Goal: Task Accomplishment & Management: Manage account settings

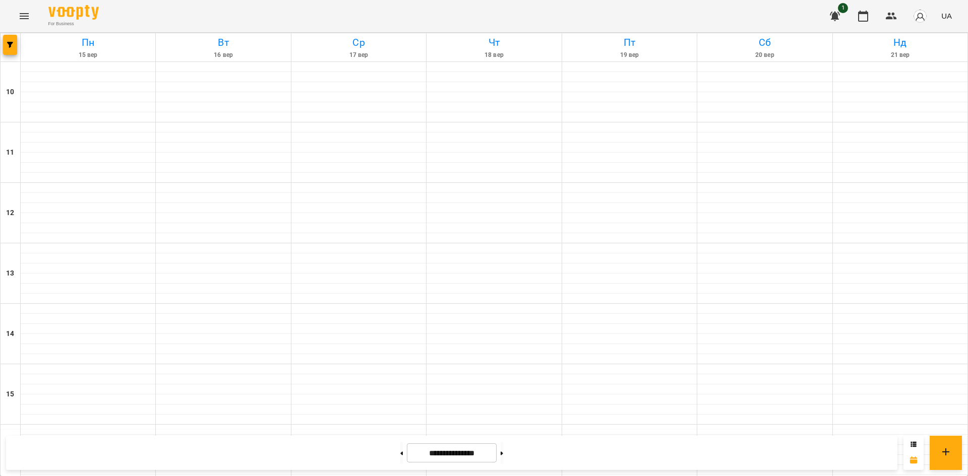
scroll to position [417, 0]
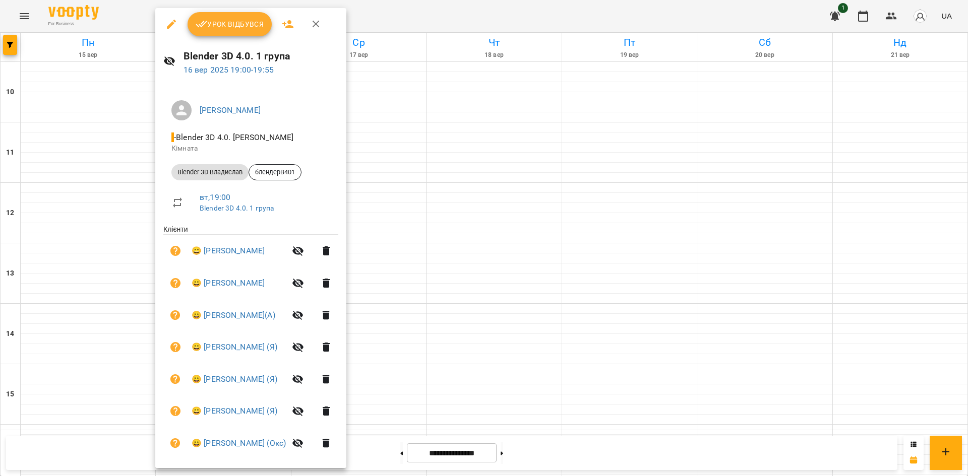
drag, startPoint x: 729, startPoint y: 212, endPoint x: 716, endPoint y: 209, distance: 13.6
click at [727, 212] on div at bounding box center [484, 238] width 968 height 476
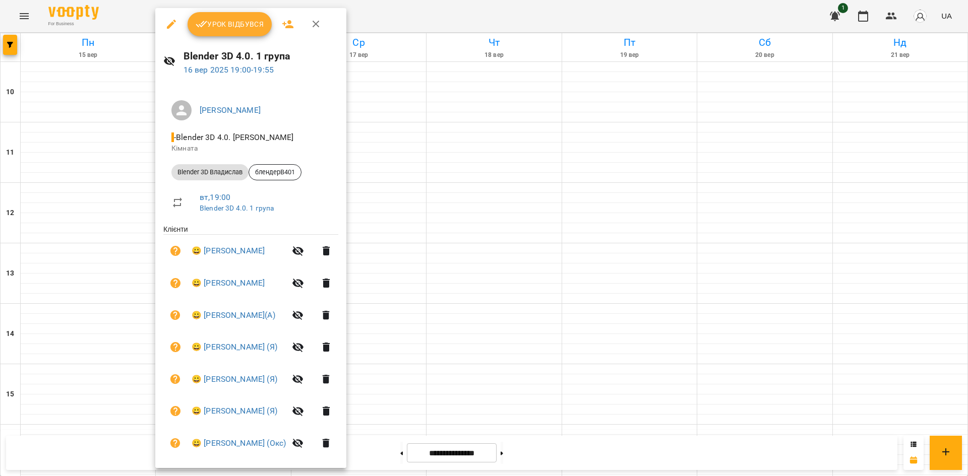
click at [165, 19] on icon "button" at bounding box center [171, 24] width 12 height 12
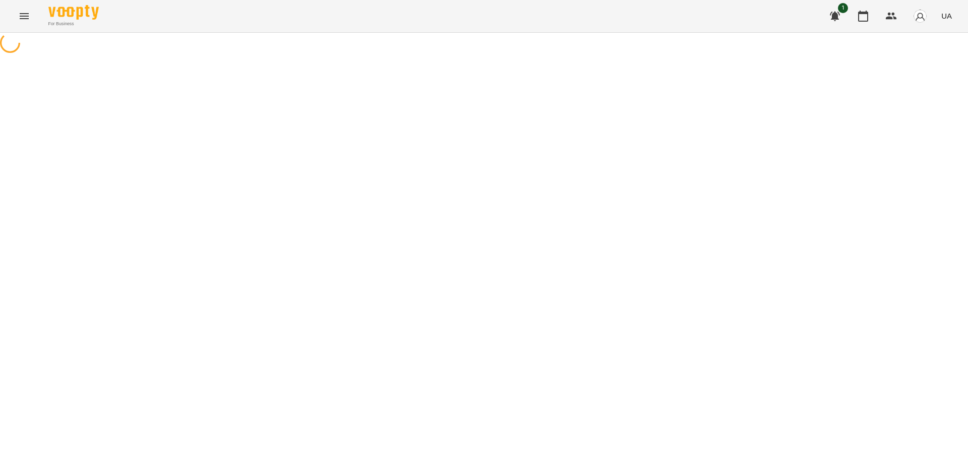
select select "**********"
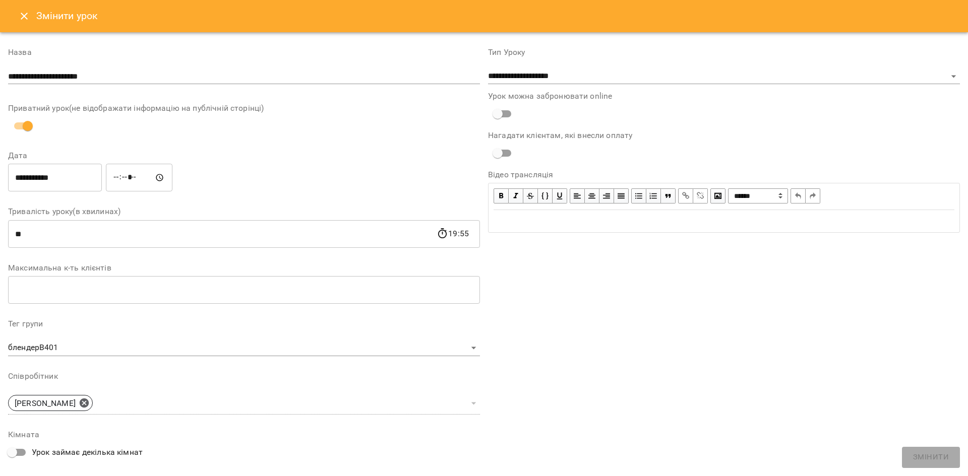
click at [23, 19] on icon "Close" at bounding box center [24, 16] width 12 height 12
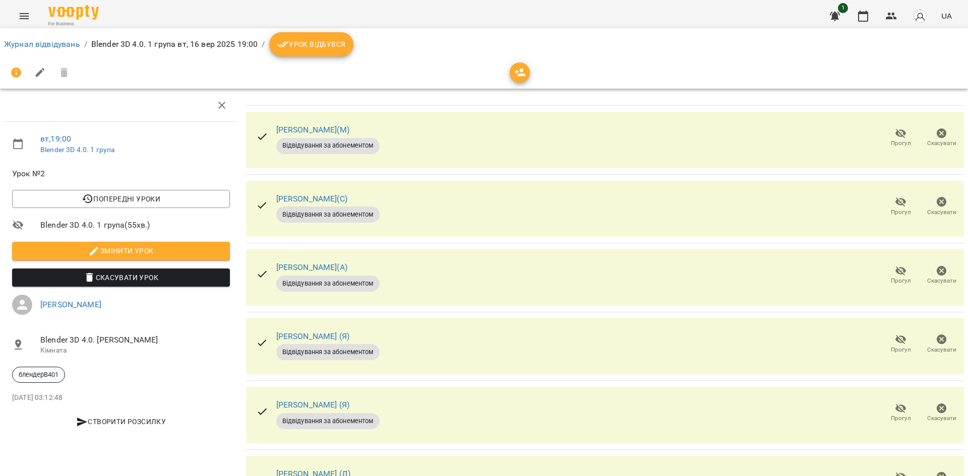
click at [337, 40] on span "Урок відбувся" at bounding box center [311, 44] width 69 height 12
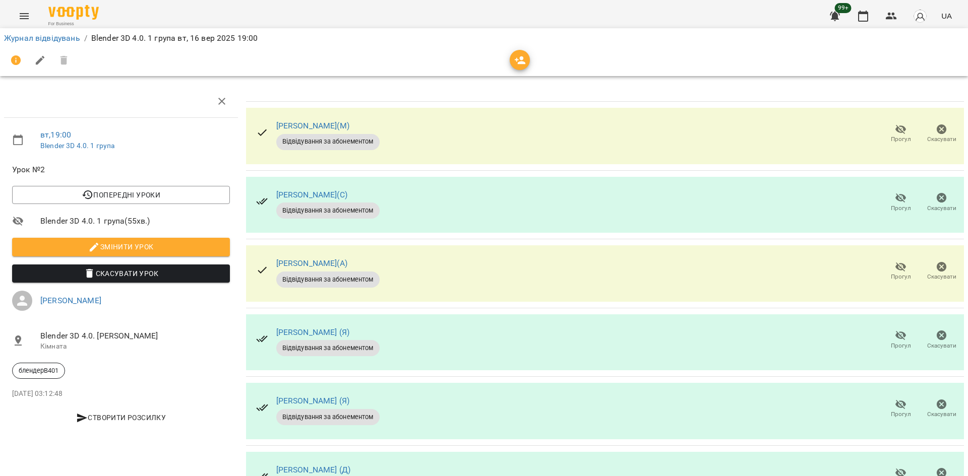
scroll to position [402, 0]
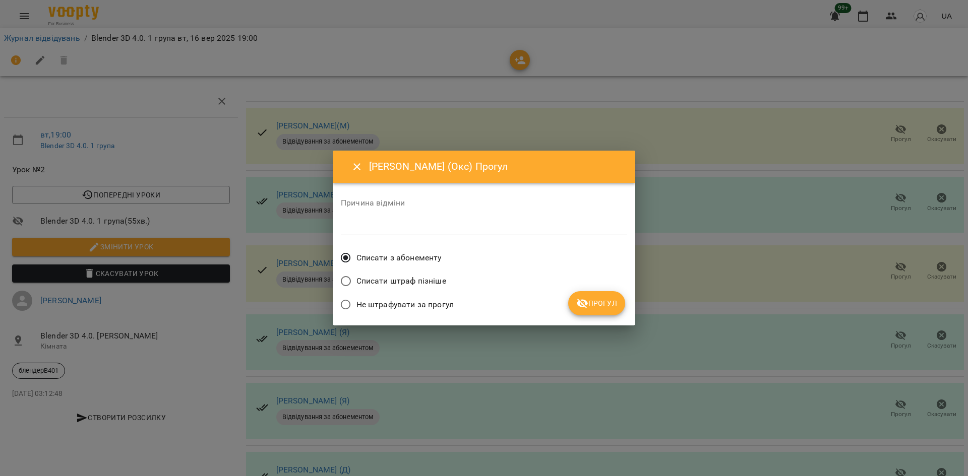
drag, startPoint x: 619, startPoint y: 319, endPoint x: 613, endPoint y: 315, distance: 6.9
click at [620, 319] on div "Сорочан Максим (Окс) Прогул Причина відміни * Списати з абонементу Списати штра…" at bounding box center [484, 238] width 302 height 175
click at [608, 306] on span "Прогул" at bounding box center [596, 303] width 41 height 12
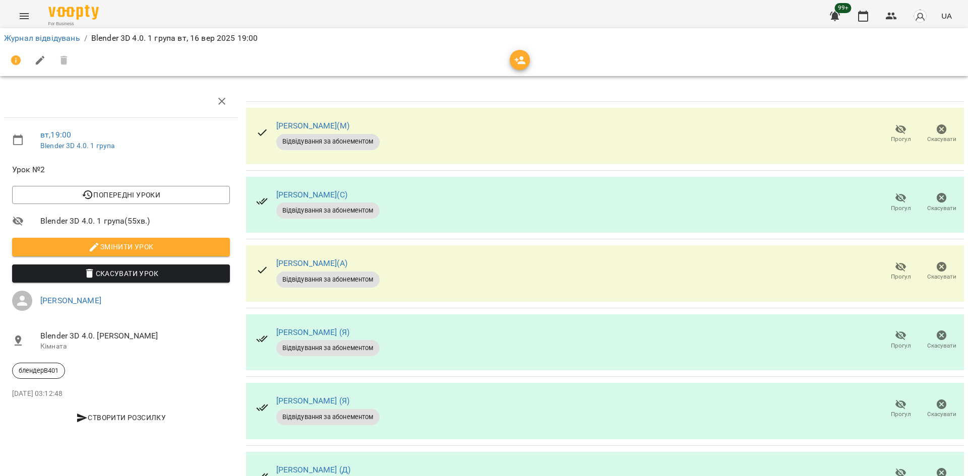
scroll to position [0, 0]
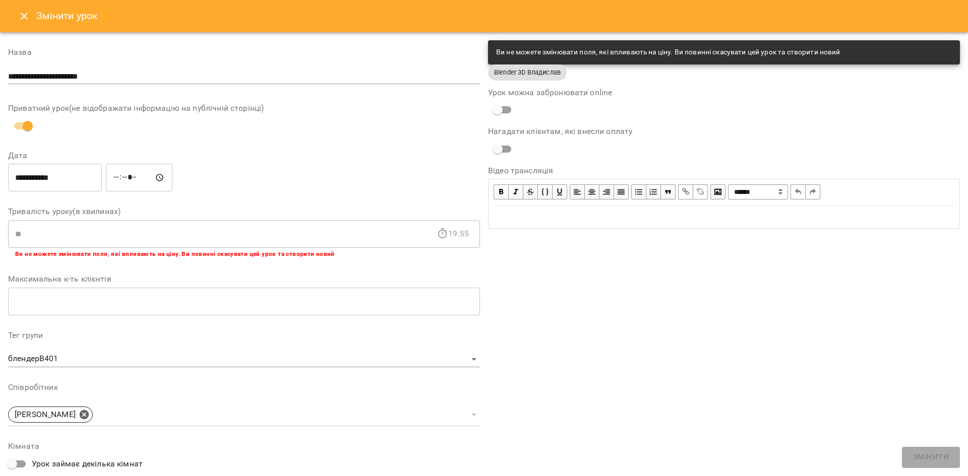
click at [30, 14] on button "Close" at bounding box center [24, 16] width 24 height 24
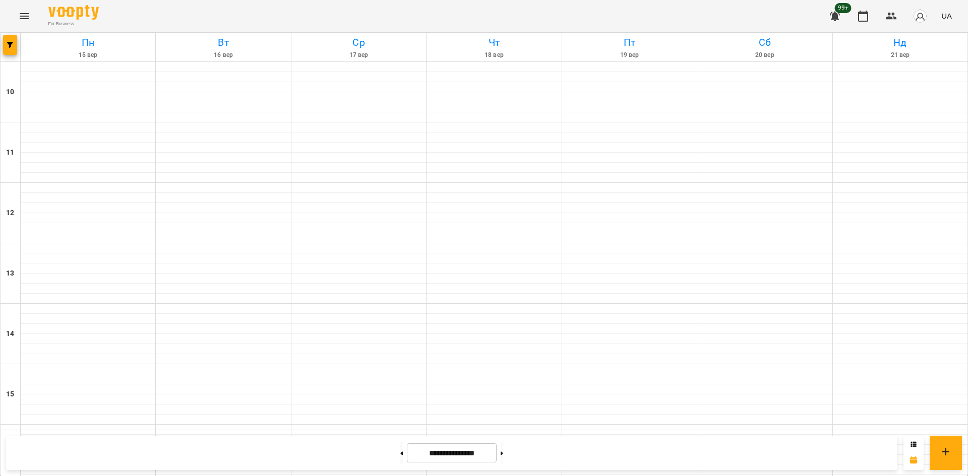
scroll to position [367, 0]
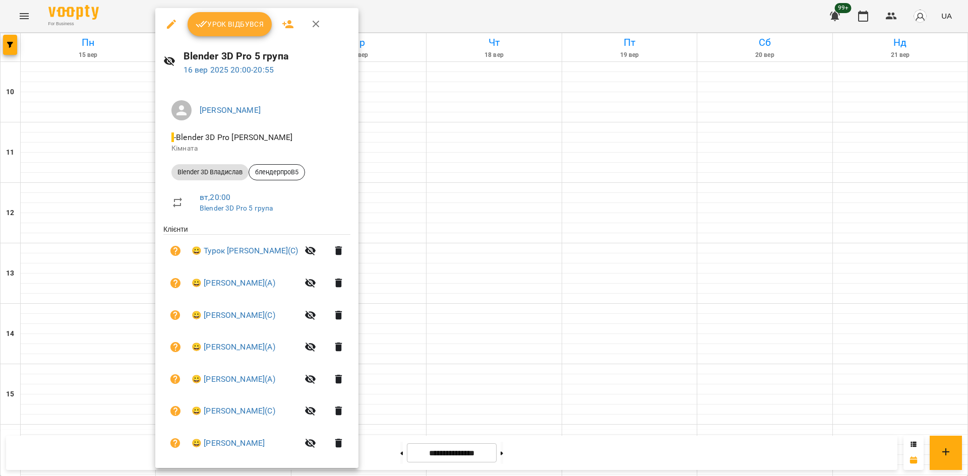
click at [754, 207] on div at bounding box center [484, 238] width 968 height 476
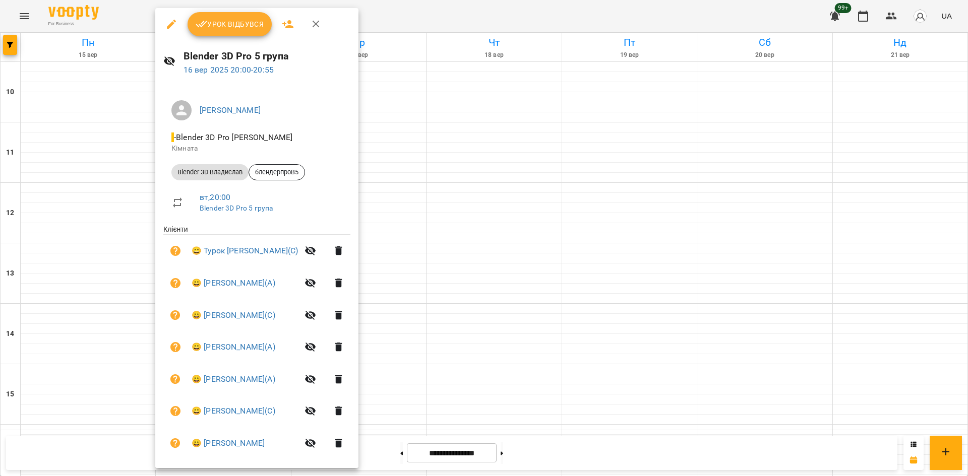
click at [796, 212] on div at bounding box center [484, 238] width 968 height 476
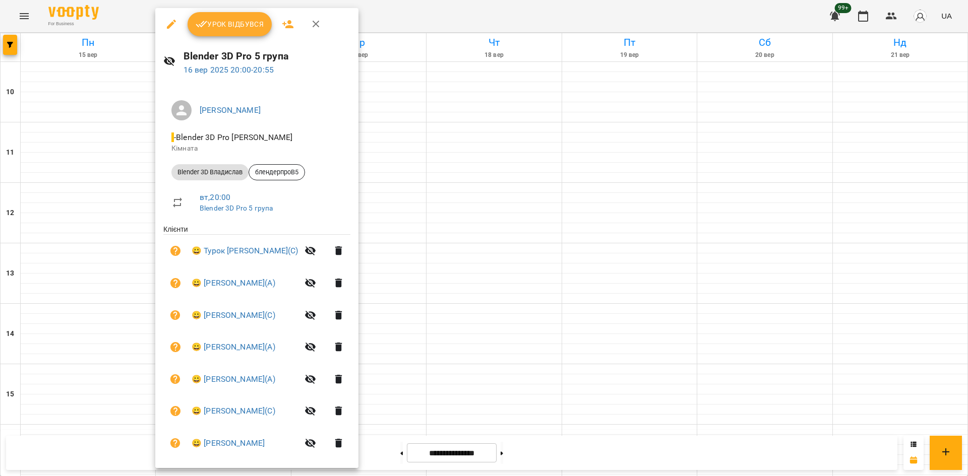
drag, startPoint x: 208, startPoint y: 17, endPoint x: 267, endPoint y: 45, distance: 65.6
click at [208, 17] on button "Урок відбувся" at bounding box center [230, 24] width 85 height 24
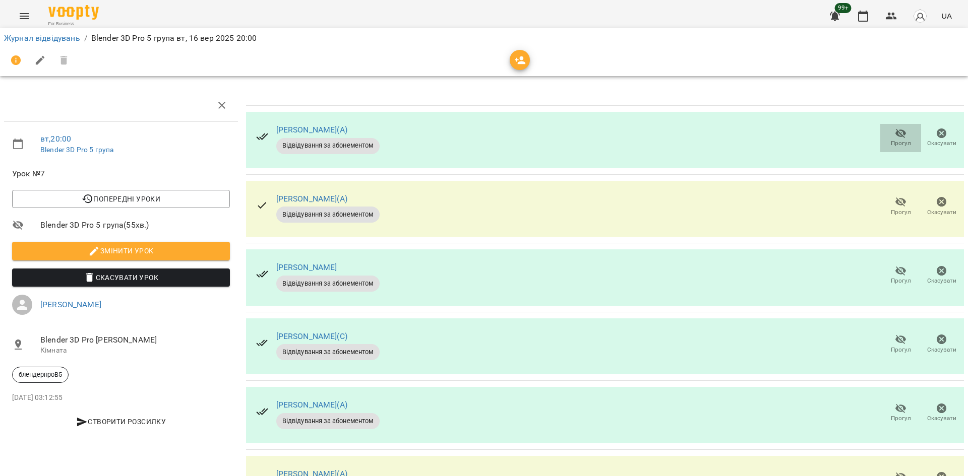
click at [886, 131] on span "Прогул" at bounding box center [900, 138] width 29 height 20
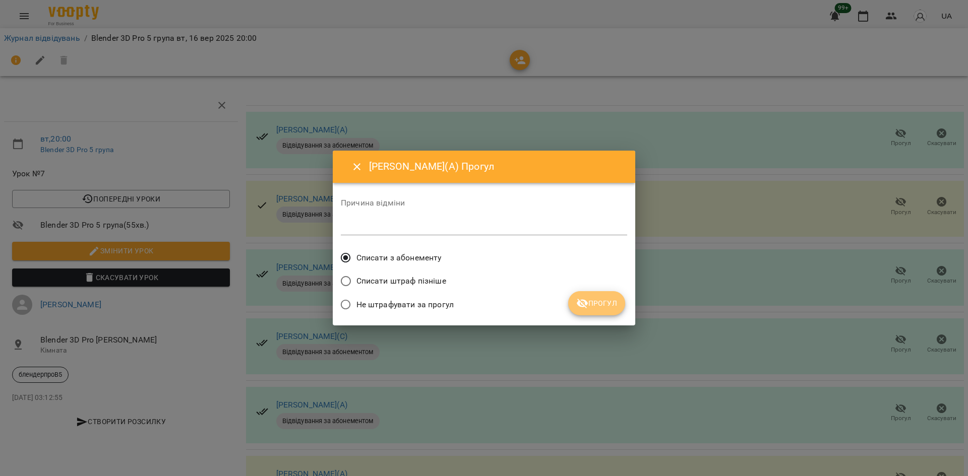
click at [605, 298] on span "Прогул" at bounding box center [596, 303] width 41 height 12
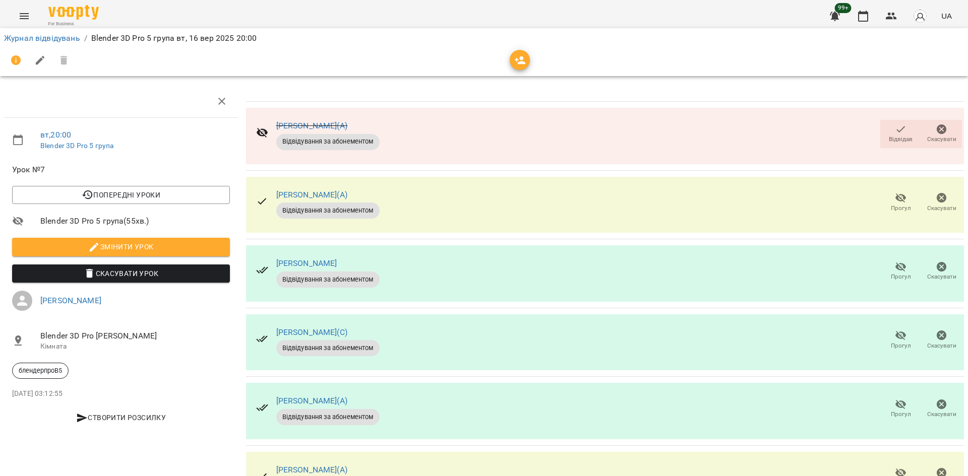
scroll to position [302, 0]
click at [886, 467] on span "Прогул" at bounding box center [900, 477] width 29 height 20
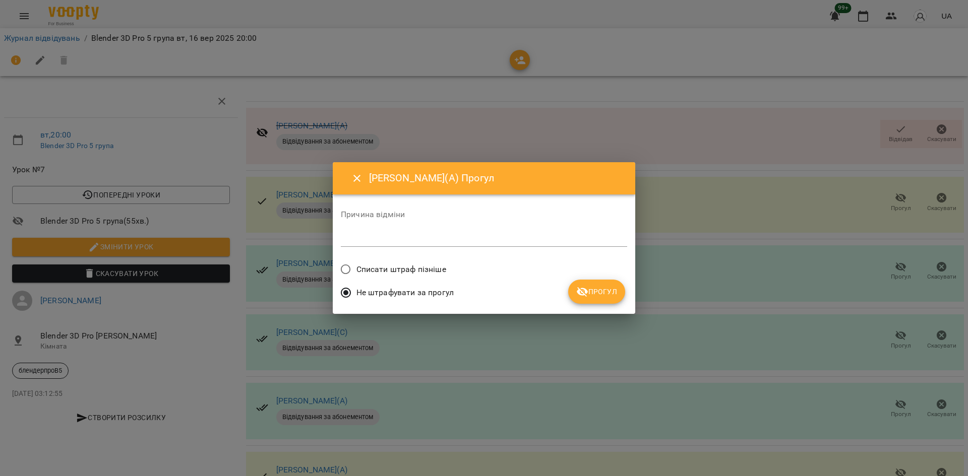
click at [434, 273] on span "Списати штраф пізніше" at bounding box center [401, 270] width 90 height 12
click at [606, 297] on span "Прогул" at bounding box center [596, 292] width 41 height 12
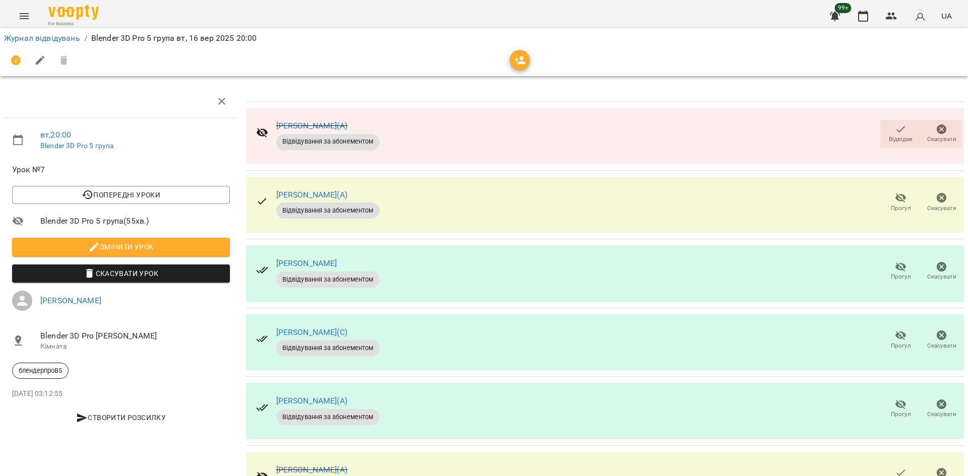
scroll to position [0, 0]
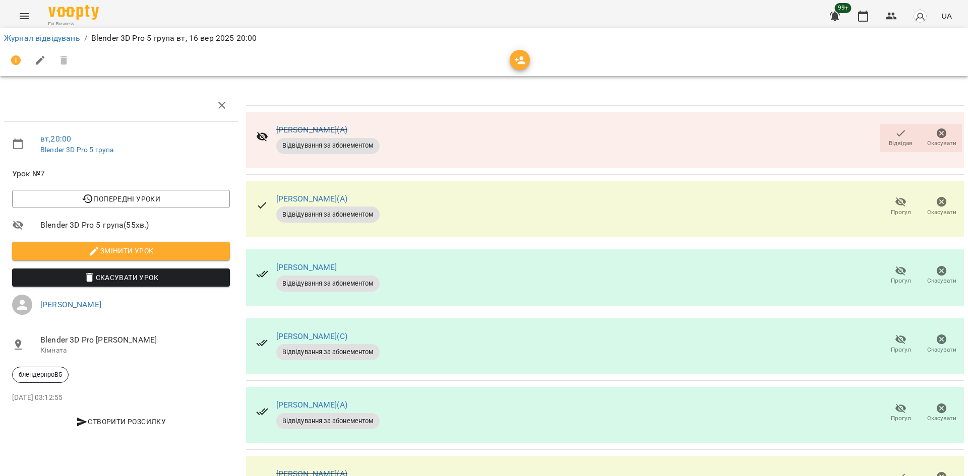
click at [886, 200] on span "Прогул" at bounding box center [900, 206] width 29 height 20
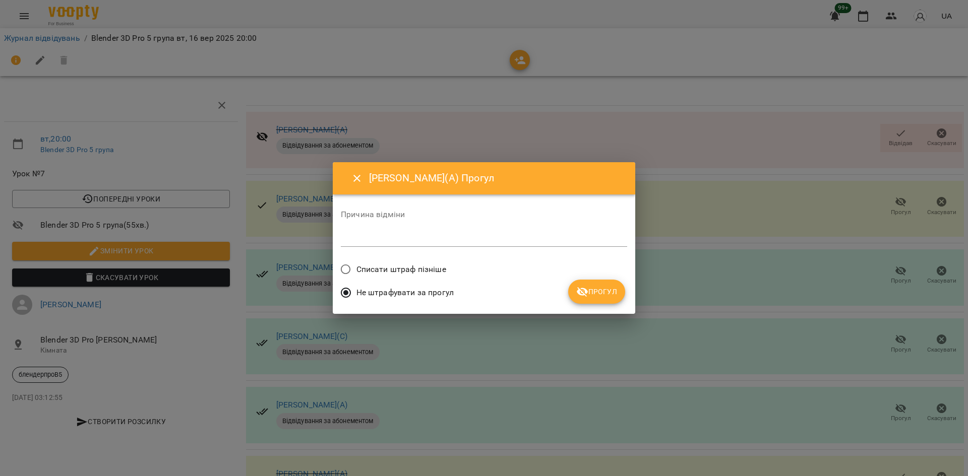
click at [411, 275] on span "Списати штраф пізніше" at bounding box center [401, 270] width 90 height 12
click at [608, 293] on span "Прогул" at bounding box center [596, 292] width 41 height 12
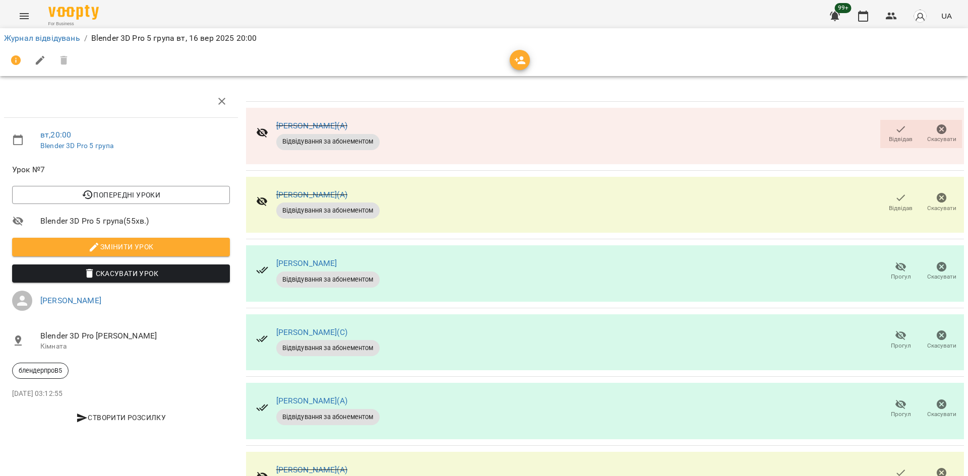
scroll to position [50, 0]
click at [880, 258] on button "Прогул" at bounding box center [900, 272] width 41 height 28
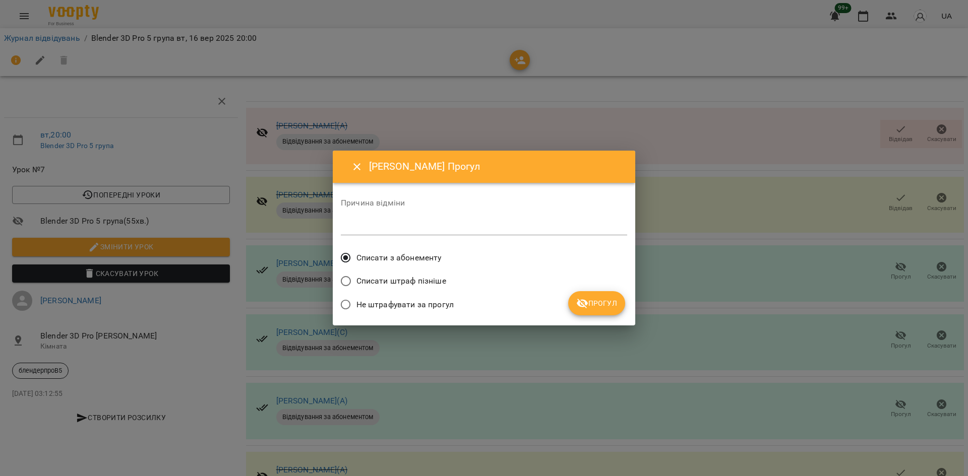
click at [606, 300] on span "Прогул" at bounding box center [596, 303] width 41 height 12
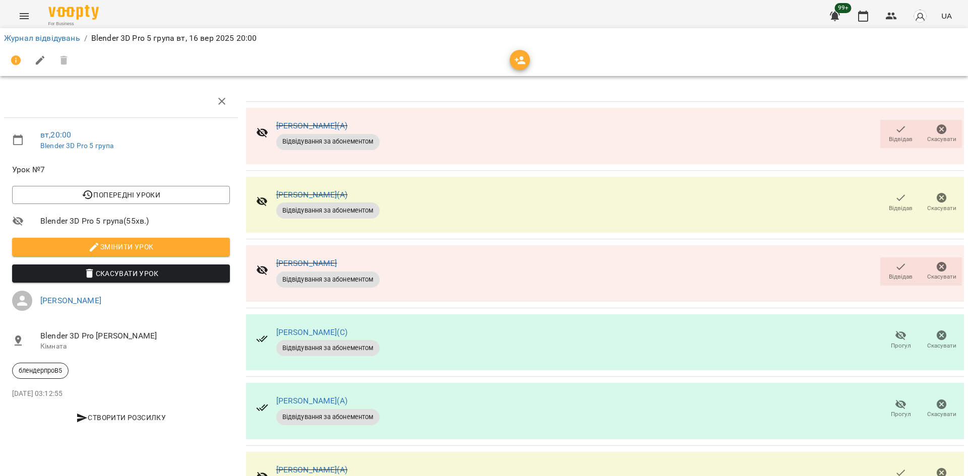
scroll to position [402, 0]
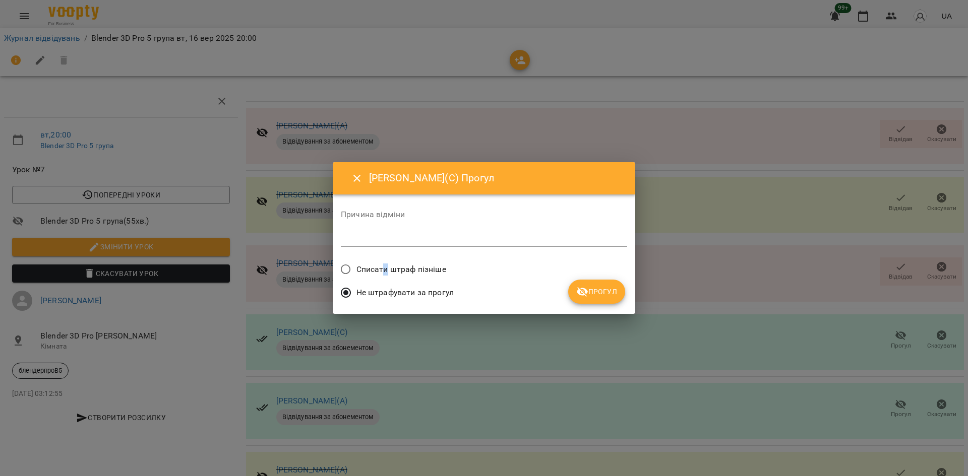
drag, startPoint x: 386, startPoint y: 261, endPoint x: 395, endPoint y: 264, distance: 9.4
click at [385, 261] on label "Списати штраф пізніше" at bounding box center [390, 269] width 111 height 21
drag, startPoint x: 414, startPoint y: 275, endPoint x: 424, endPoint y: 274, distance: 10.1
click at [420, 274] on span "Списати штраф пізніше" at bounding box center [401, 270] width 90 height 12
click at [419, 273] on span "Списати штраф пізніше" at bounding box center [401, 270] width 90 height 12
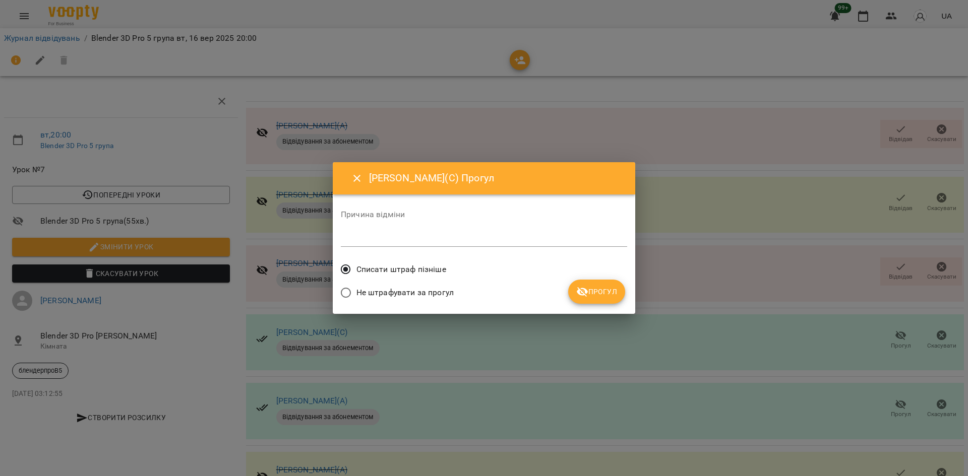
click at [610, 297] on span "Прогул" at bounding box center [596, 292] width 41 height 12
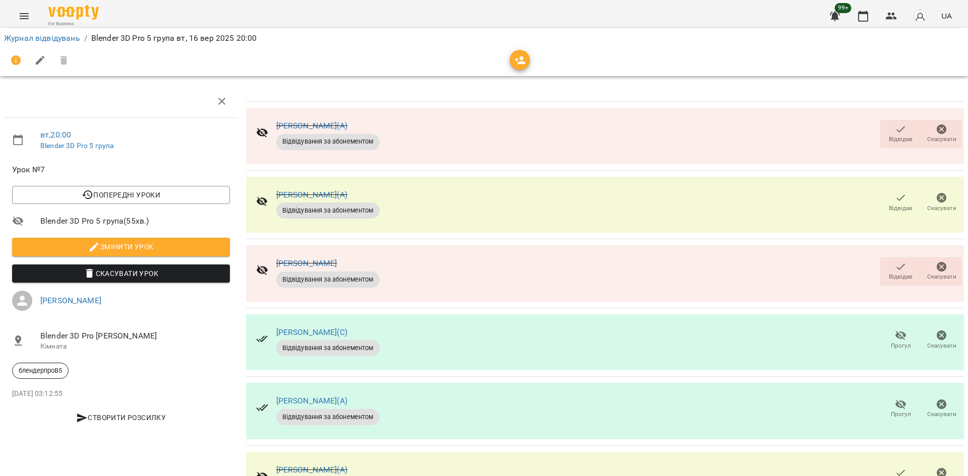
scroll to position [301, 0]
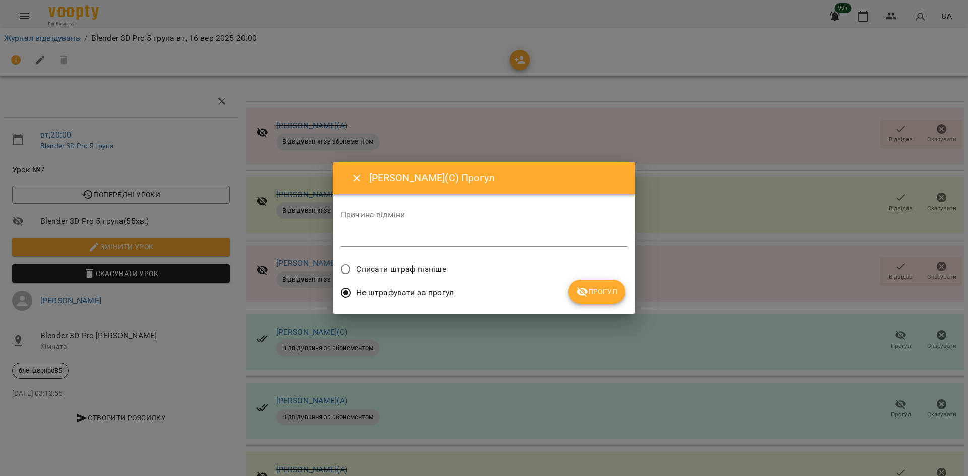
click at [388, 266] on span "Списати штраф пізніше" at bounding box center [401, 270] width 90 height 12
click at [611, 292] on span "Прогул" at bounding box center [596, 292] width 41 height 12
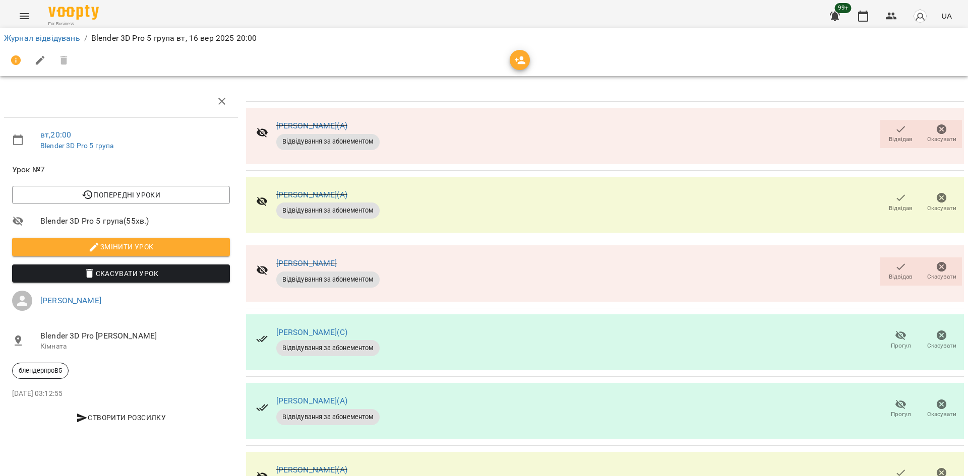
scroll to position [0, 0]
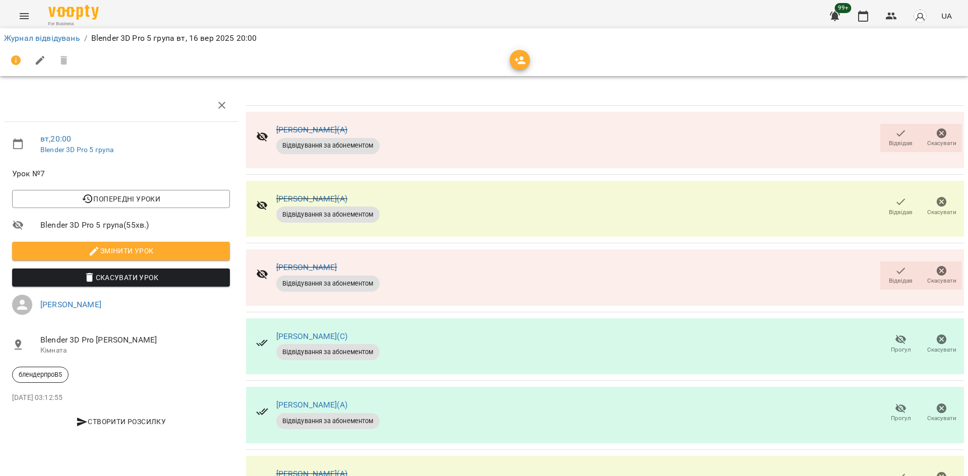
click at [889, 278] on span "Відвідав" at bounding box center [901, 281] width 24 height 9
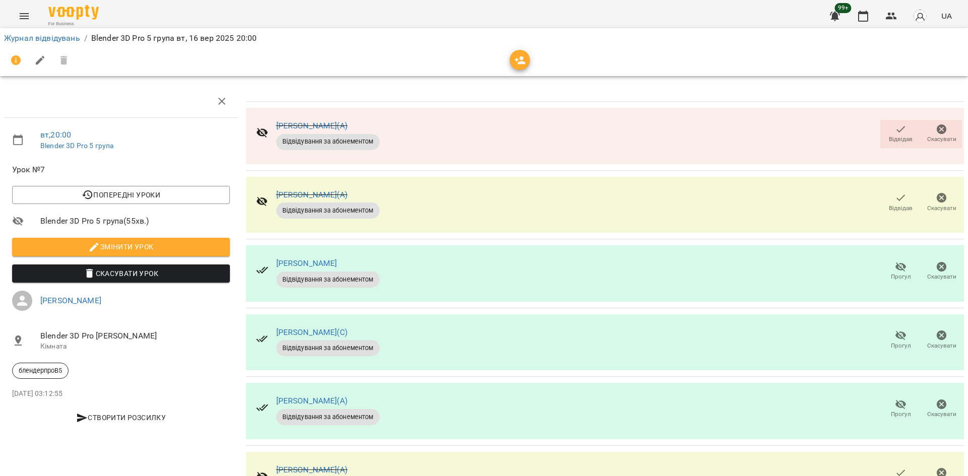
scroll to position [402, 0]
